Goal: Task Accomplishment & Management: Use online tool/utility

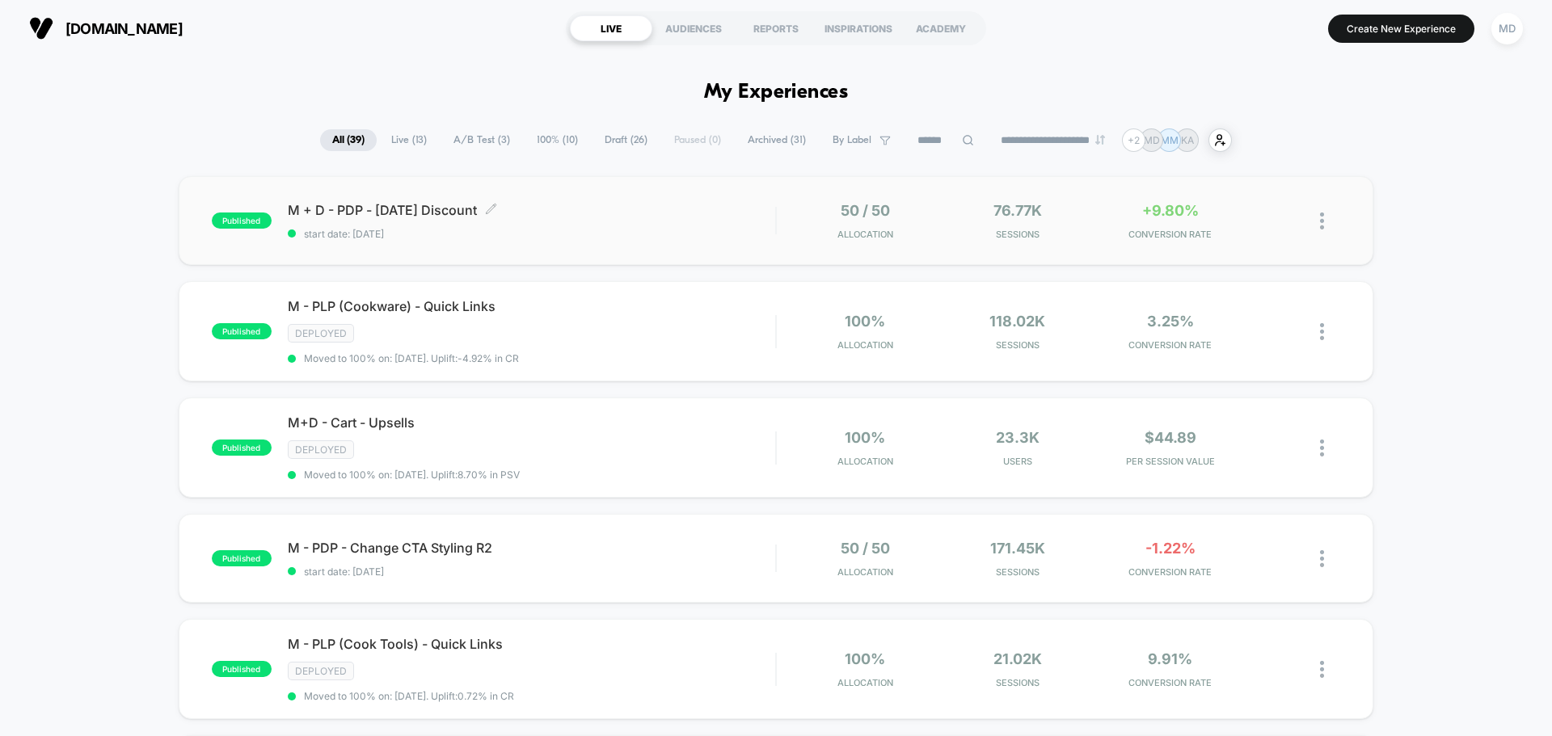
click at [727, 218] on div "M + D - PDP - Labor Day Discount Click to edit experience details Click to edit…" at bounding box center [531, 221] width 487 height 38
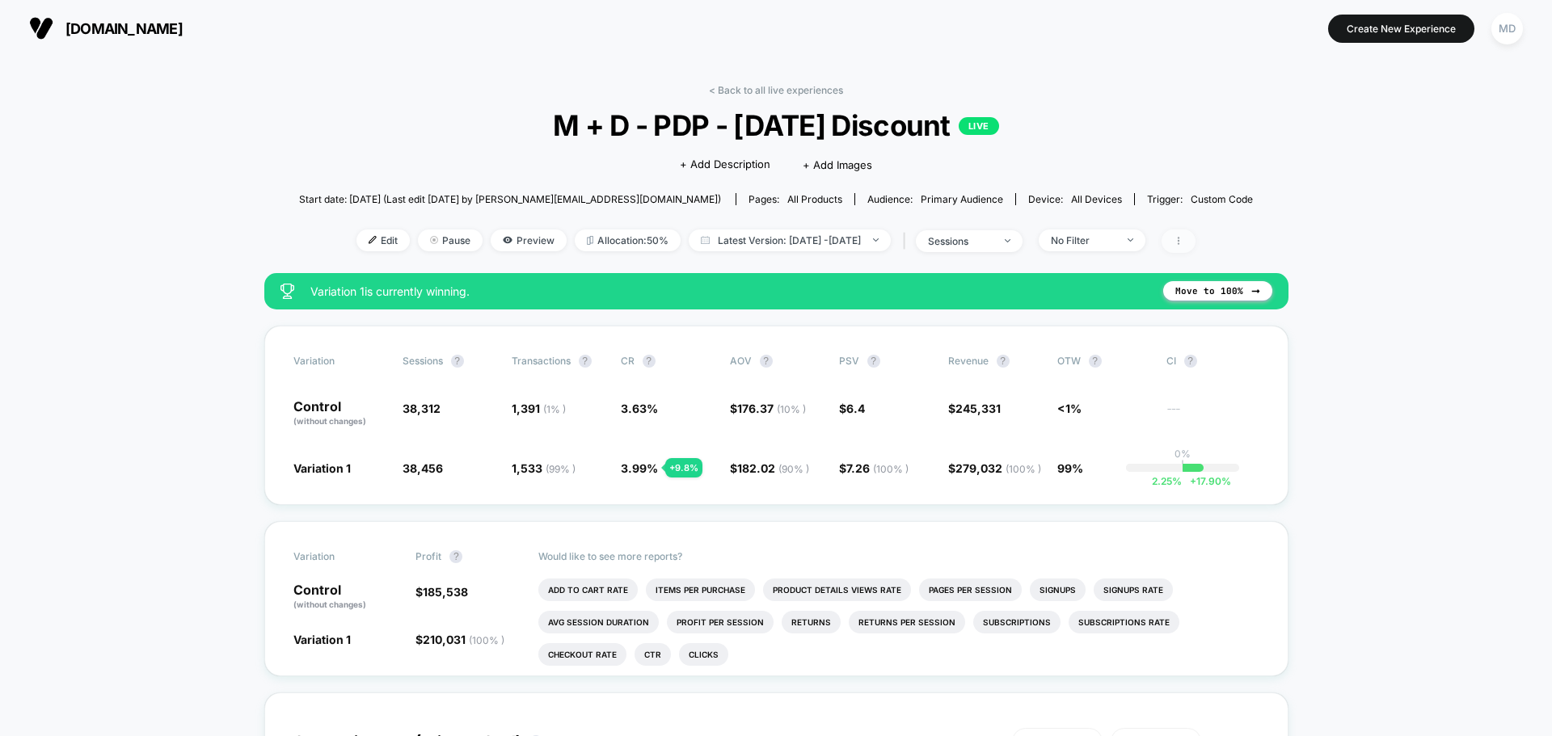
click at [1195, 230] on span at bounding box center [1178, 241] width 34 height 23
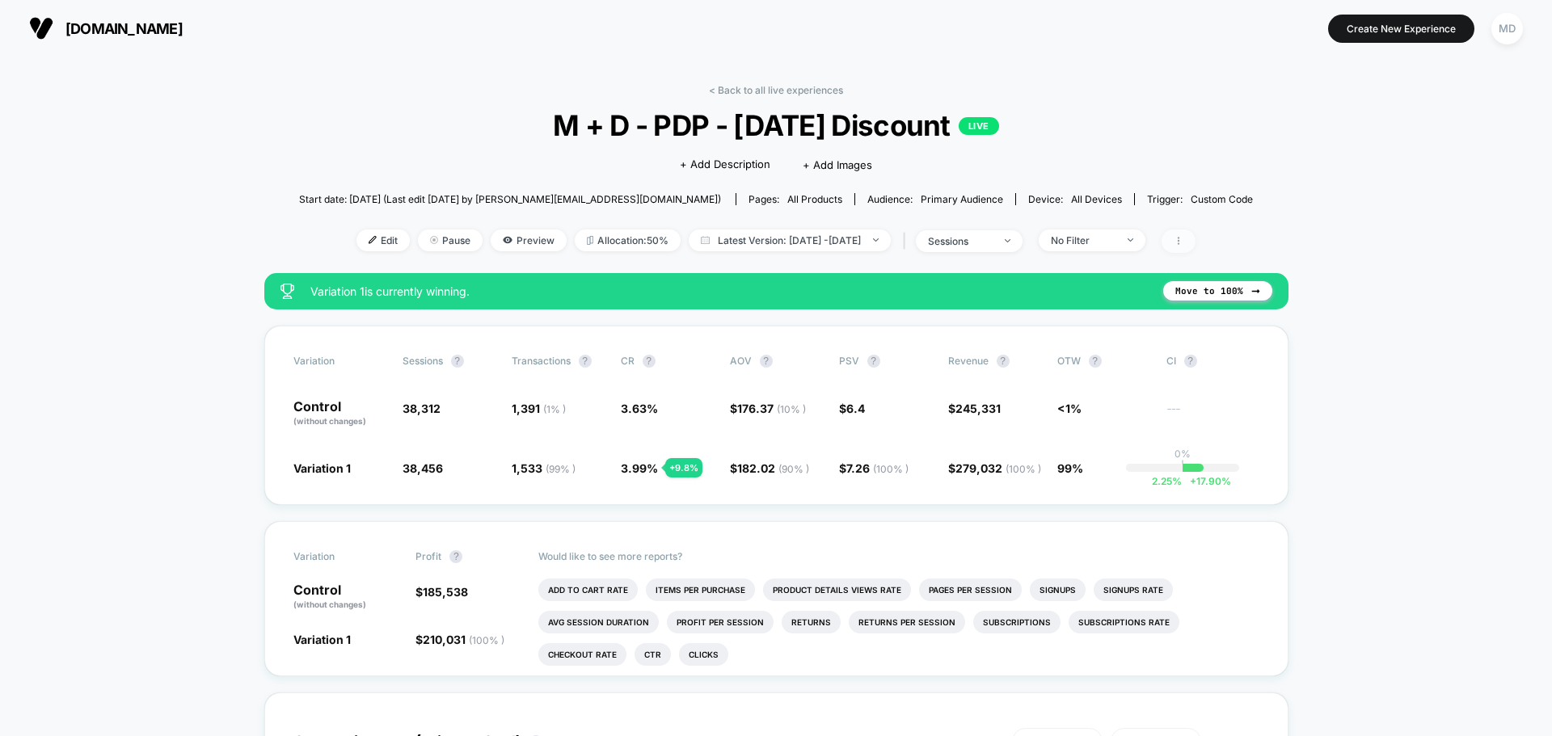
click at [1195, 247] on span at bounding box center [1178, 241] width 34 height 23
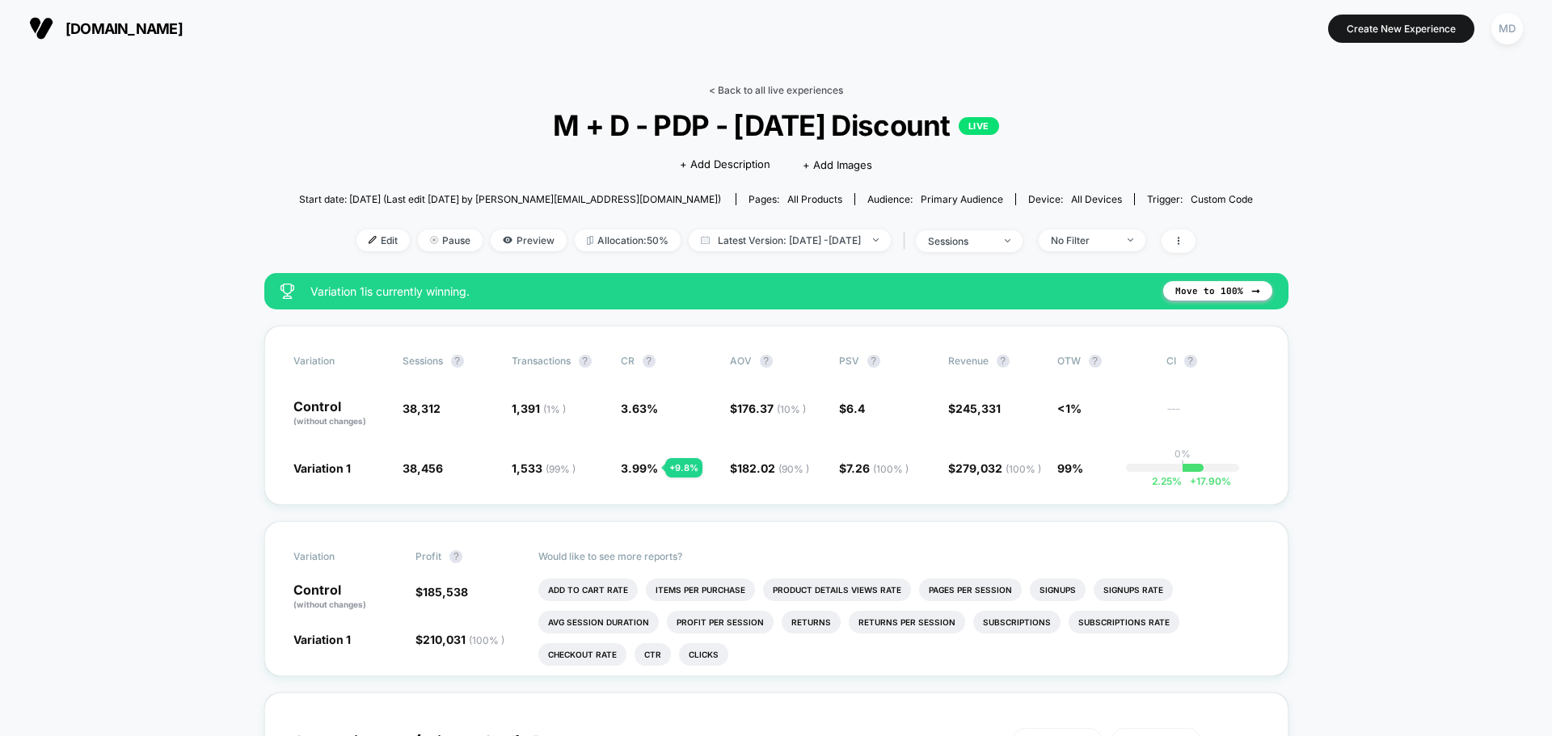
click at [758, 89] on link "< Back to all live experiences" at bounding box center [776, 90] width 134 height 12
